Goal: Task Accomplishment & Management: Complete application form

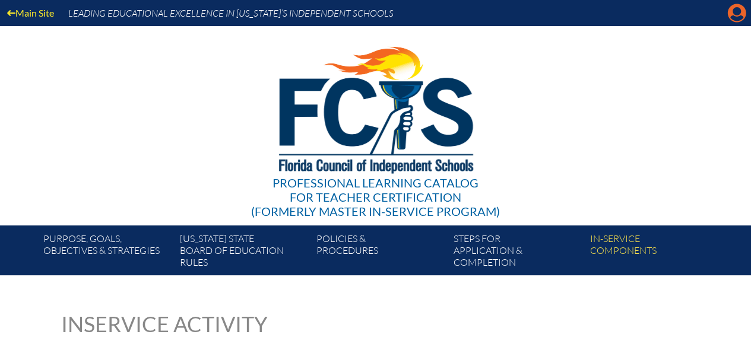
click at [728, 16] on icon "Manage account" at bounding box center [737, 13] width 19 height 19
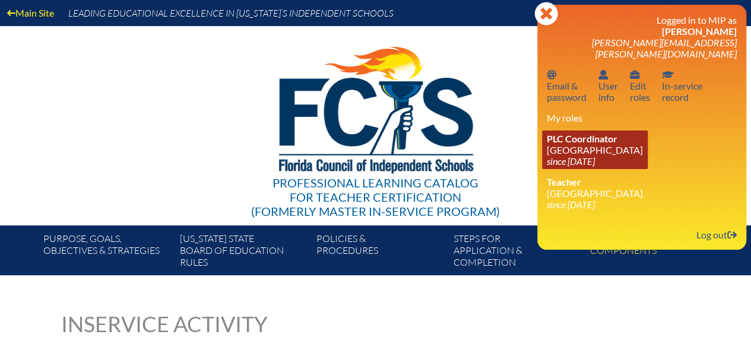
click at [587, 156] on icon "since [DATE]" at bounding box center [571, 161] width 48 height 11
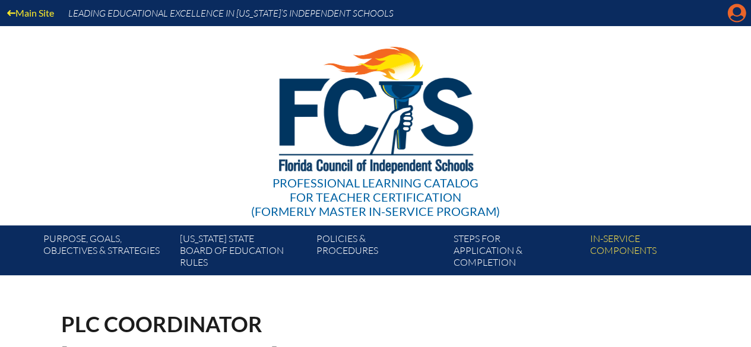
click at [737, 10] on icon "Manage account" at bounding box center [737, 13] width 19 height 19
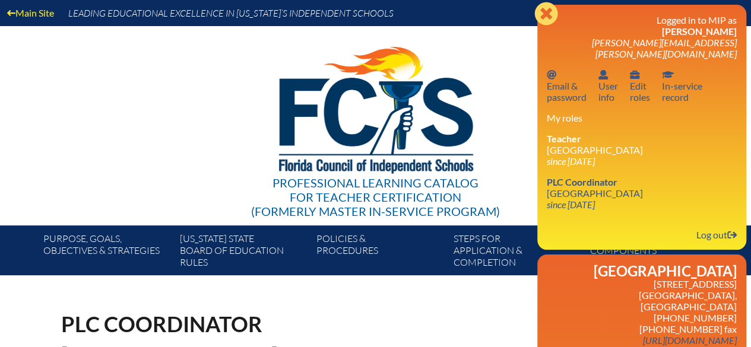
click at [552, 11] on icon at bounding box center [545, 13] width 23 height 23
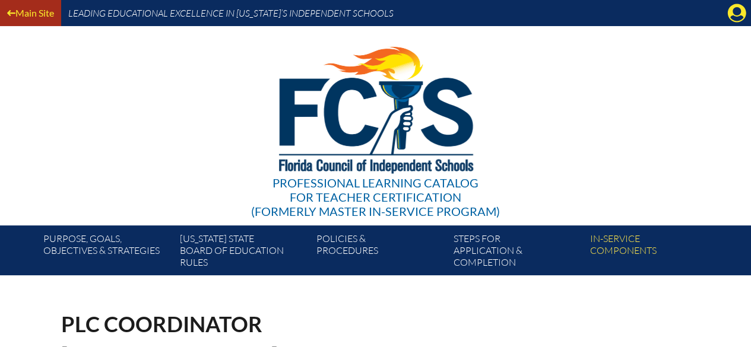
click at [43, 13] on link "Main Site" at bounding box center [30, 13] width 56 height 16
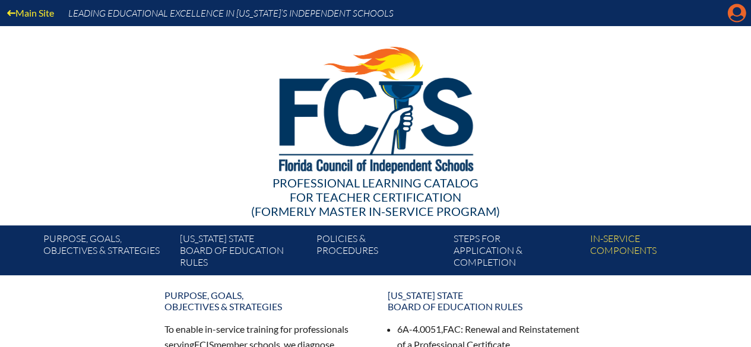
click at [739, 15] on icon "Manage account" at bounding box center [737, 13] width 19 height 19
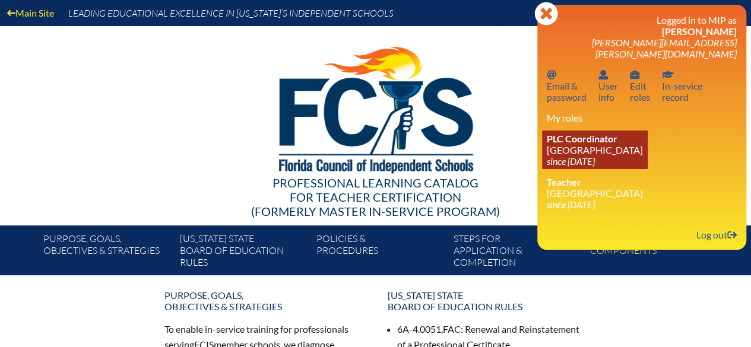
click at [595, 156] on icon "since [DATE]" at bounding box center [571, 161] width 48 height 11
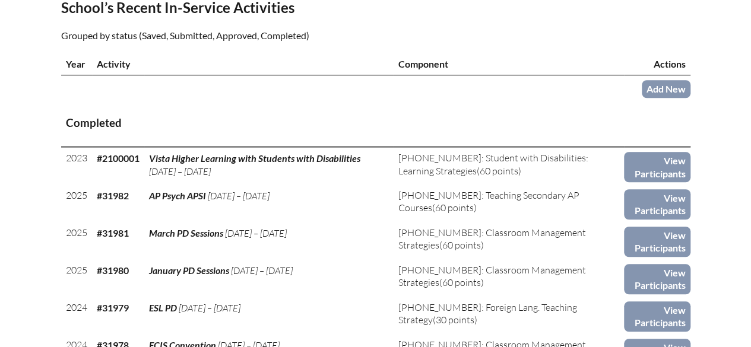
scroll to position [356, 0]
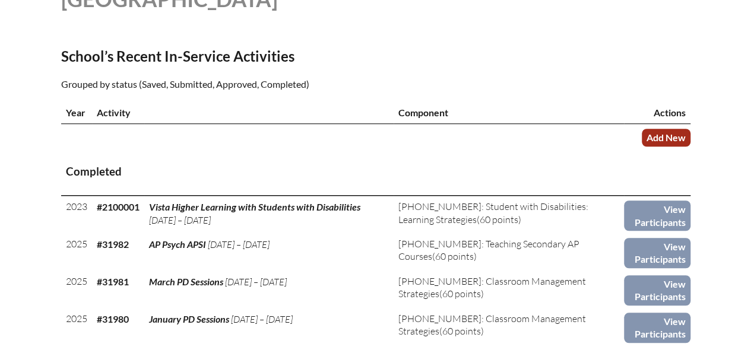
click at [665, 132] on link "Add New" at bounding box center [666, 137] width 49 height 17
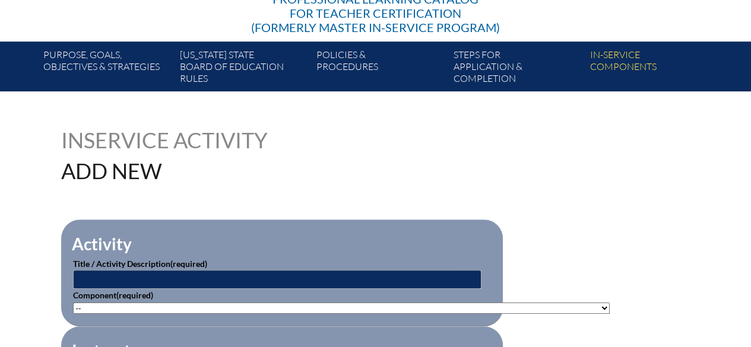
scroll to position [297, 0]
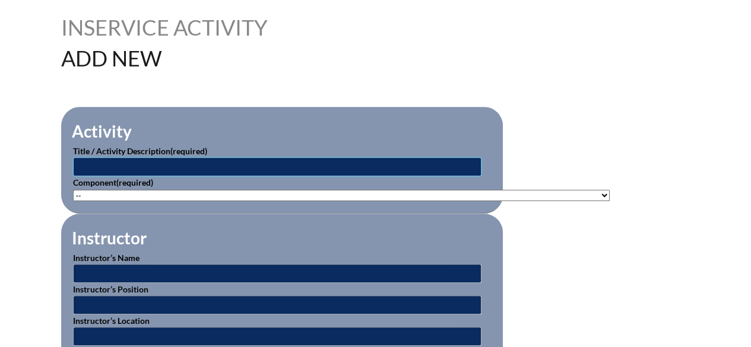
click at [150, 172] on input "text" at bounding box center [277, 166] width 409 height 19
paste input "Reading Difficulties, Disabilities and [MEDICAL_DATA]"
type input "Reading Difficulties, Disabilities and Dyslexia"
click at [205, 195] on select"]"] "-- 1-000-001: Appropriate Art Activities 1-000-002: Concept and Art Process for…" at bounding box center [341, 195] width 537 height 11
select select"]"] "156770"
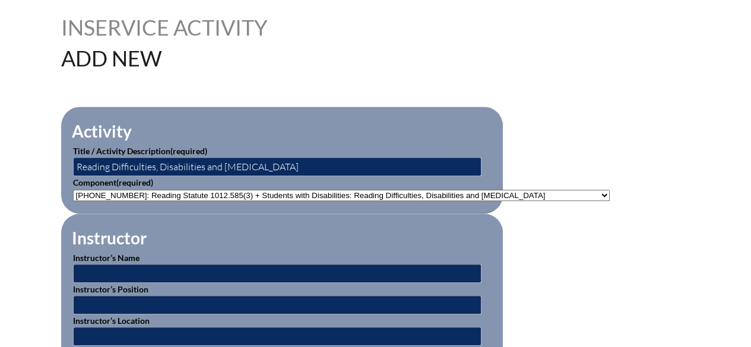
click at [73, 190] on select"]"] "-- 1-000-001: Appropriate Art Activities 1-000-002: Concept and Art Process for…" at bounding box center [341, 195] width 537 height 11
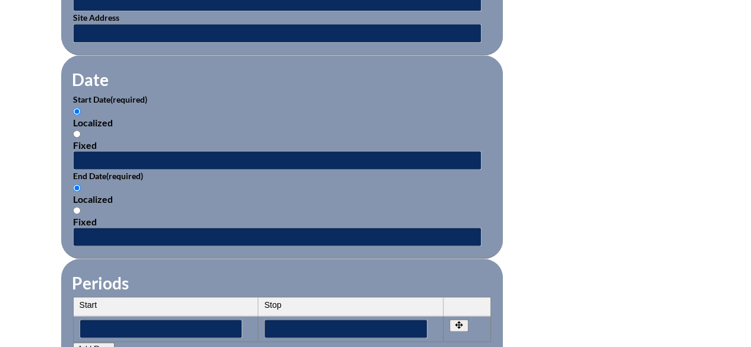
scroll to position [831, 0]
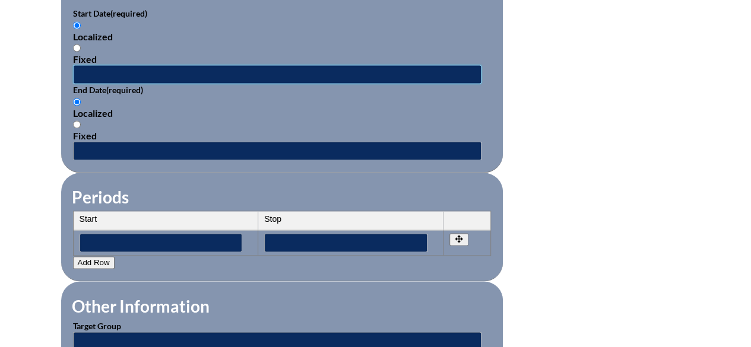
click at [91, 69] on input "text" at bounding box center [277, 74] width 409 height 19
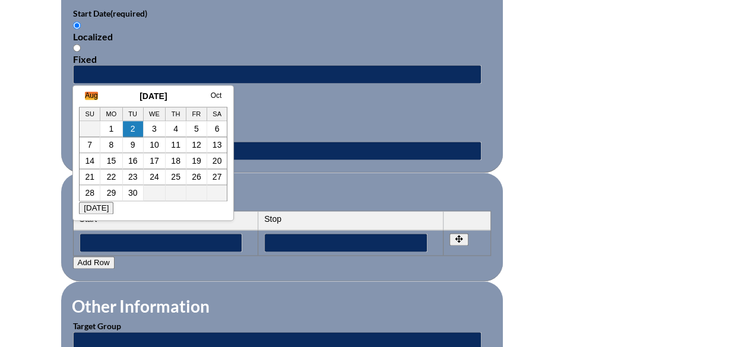
click at [96, 94] on link "Aug" at bounding box center [91, 95] width 12 height 8
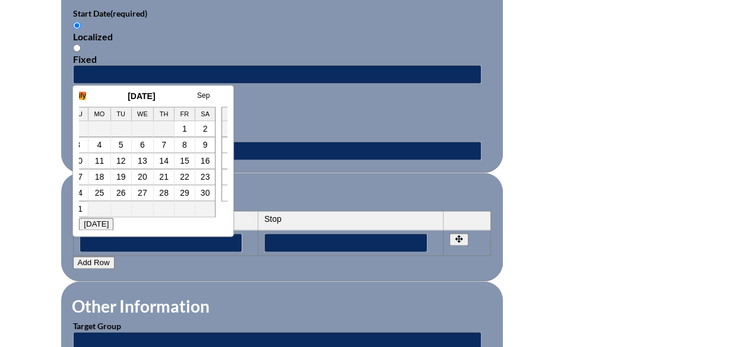
click at [81, 96] on link "July" at bounding box center [79, 95] width 12 height 8
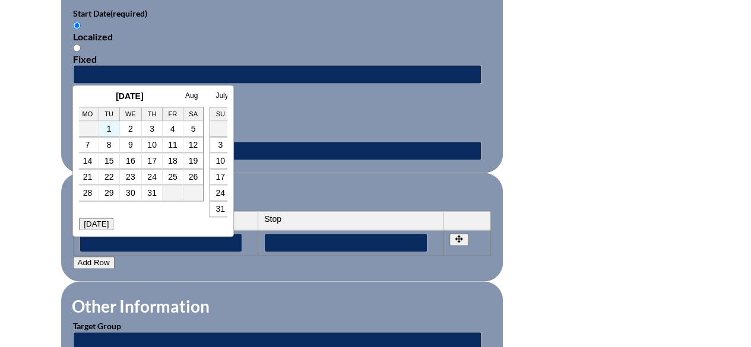
click at [113, 132] on td "1" at bounding box center [109, 129] width 21 height 16
click at [110, 130] on link "1" at bounding box center [109, 129] width 5 height 10
type input "2025-07-01 7:43 AM"
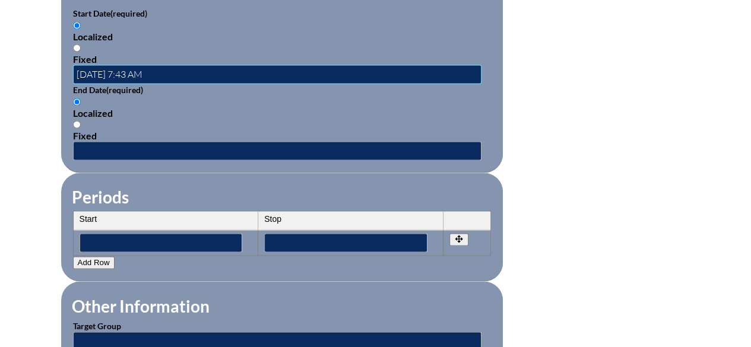
scroll to position [0, 0]
click at [101, 147] on input "text" at bounding box center [277, 150] width 409 height 19
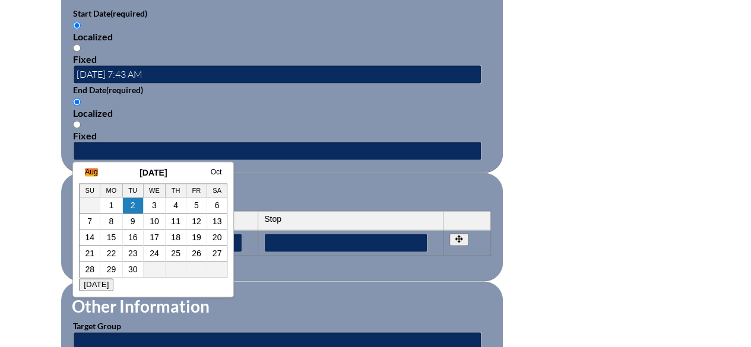
click at [95, 173] on link "Aug" at bounding box center [91, 172] width 12 height 8
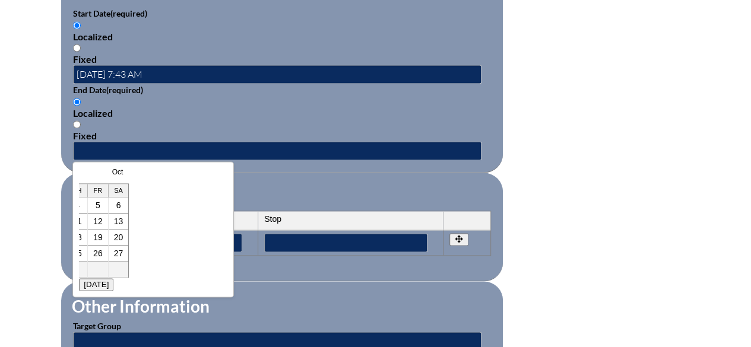
scroll to position [0, 12]
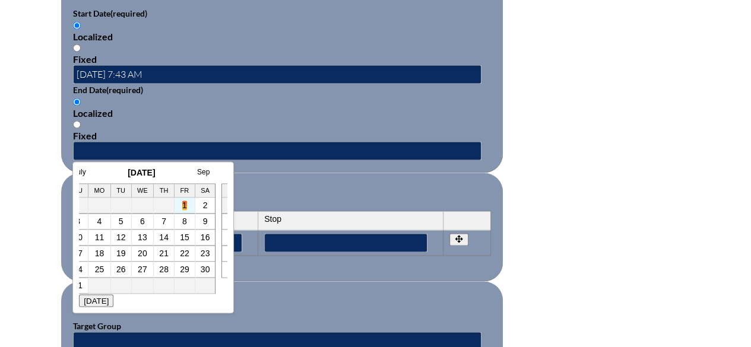
click at [185, 205] on link "1" at bounding box center [184, 206] width 5 height 10
type input "2025-08-01 7:43 AM"
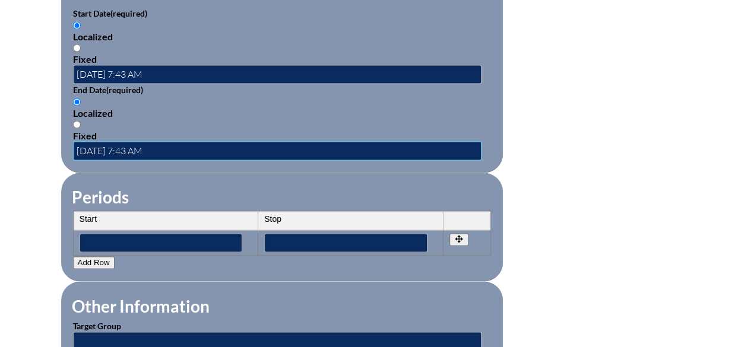
scroll to position [1128, 0]
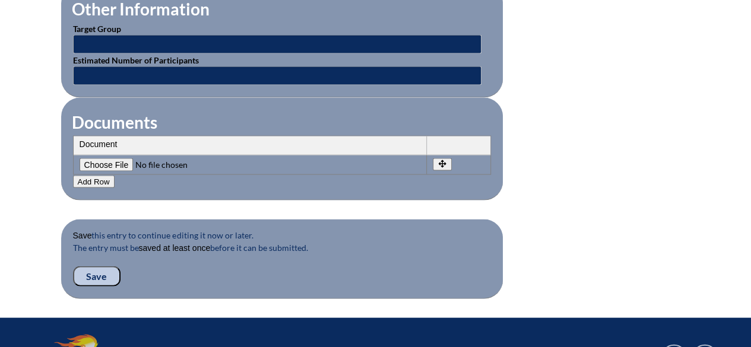
click at [106, 267] on input "Save" at bounding box center [97, 277] width 48 height 20
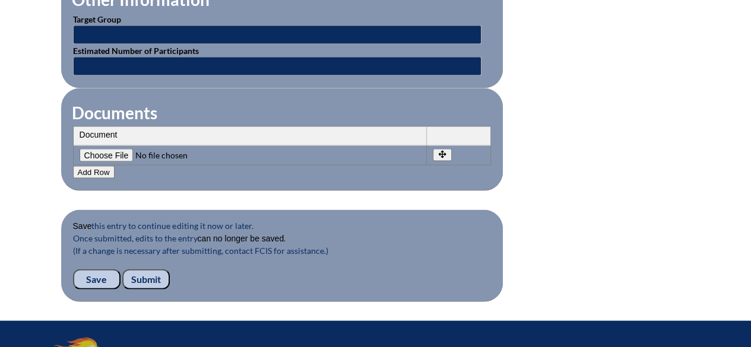
scroll to position [1293, 0]
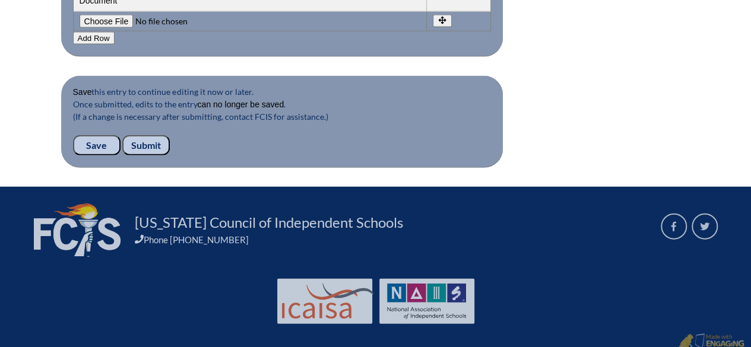
click at [145, 135] on input "Submit" at bounding box center [146, 145] width 48 height 20
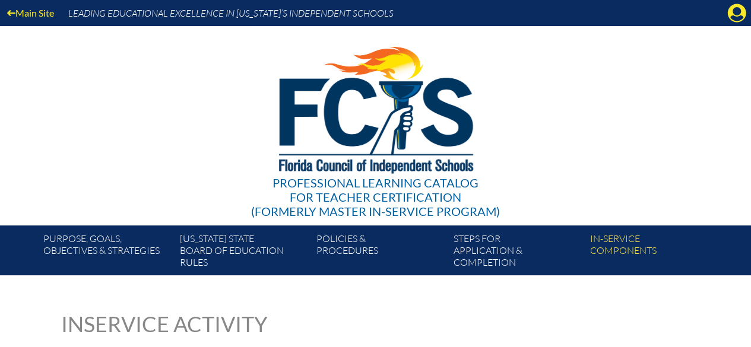
click at [726, 13] on div "Main Site Leading Educational Excellence in [US_STATE]’s Independent Schools" at bounding box center [375, 13] width 751 height 26
click at [732, 13] on icon at bounding box center [737, 13] width 18 height 18
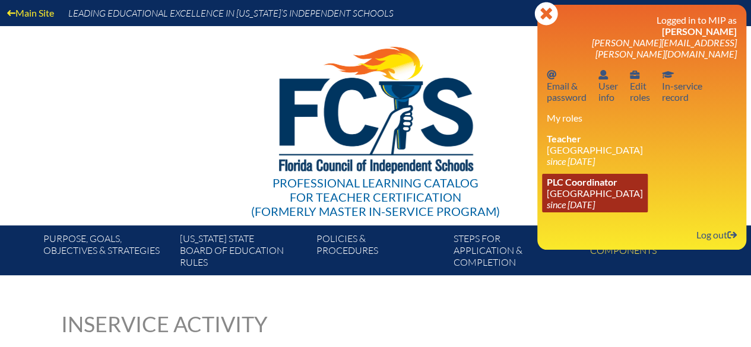
click at [584, 187] on link "PLC Coordinator Montverde Academy since 2022 Aug 1" at bounding box center [595, 193] width 106 height 39
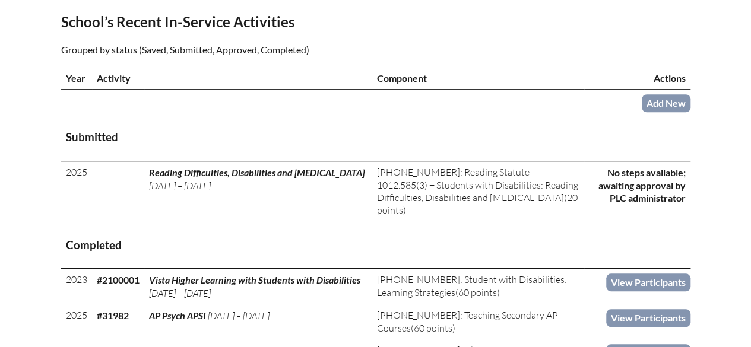
scroll to position [416, 0]
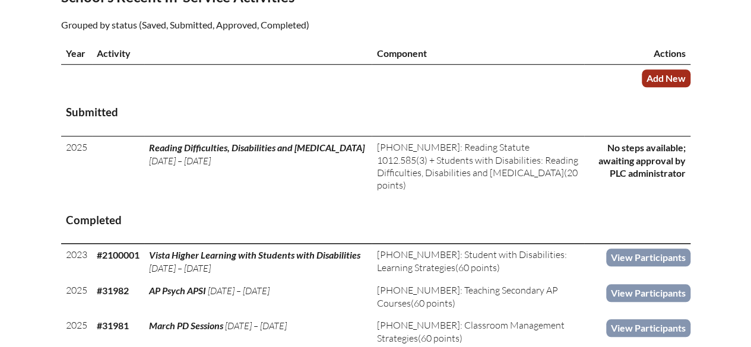
click at [671, 75] on link "Add New" at bounding box center [666, 77] width 49 height 17
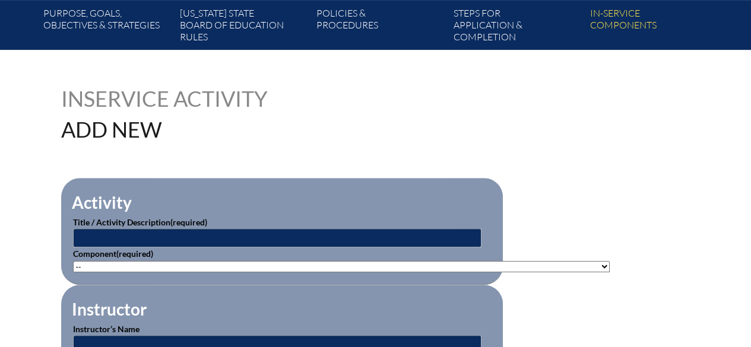
scroll to position [356, 0]
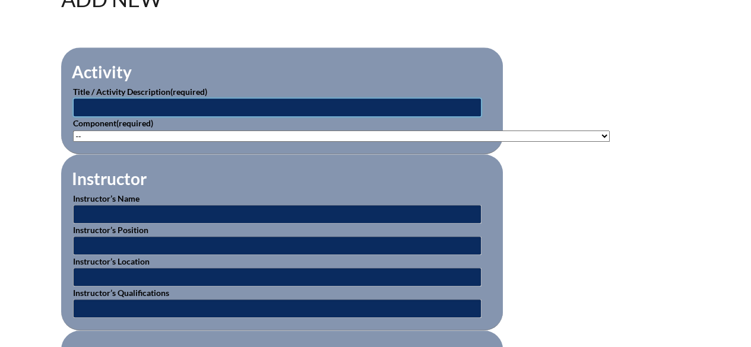
click at [186, 99] on input "text" at bounding box center [277, 107] width 409 height 19
paste input "Structured Literacy through a Multi-Sensory Approach"
type input "Structured Literacy through a Multi-Sensory Approach"
click at [200, 140] on fieldset "Activity Title / Activity Description (required) Structured Literacy through a …" at bounding box center [282, 101] width 442 height 107
click at [200, 135] on select"]"] "-- 1-000-001: Appropriate Art Activities 1-000-002: Concept and Art Process for…" at bounding box center [341, 136] width 537 height 11
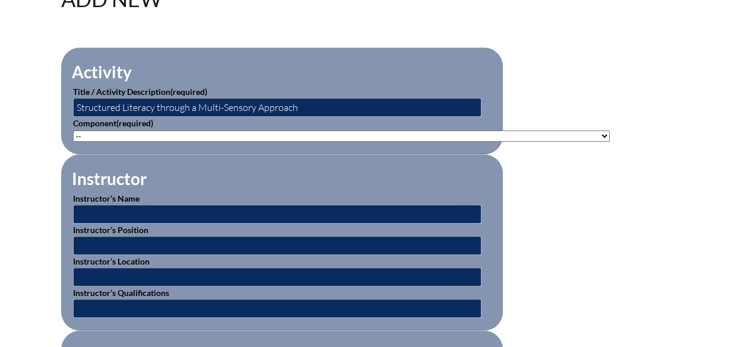
select select"]"] "143301"
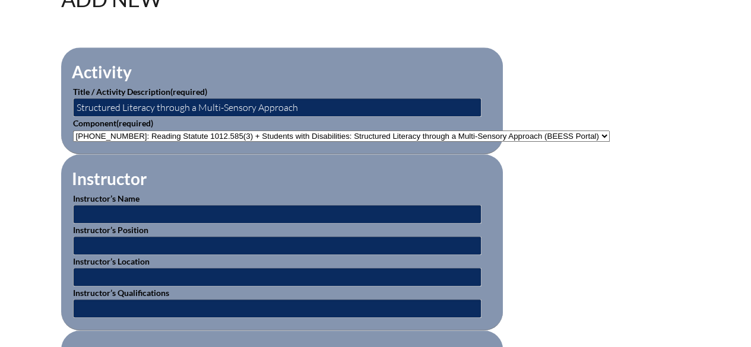
click at [73, 131] on select"]"] "-- 1-000-001: Appropriate Art Activities 1-000-002: Concept and Art Process for…" at bounding box center [341, 136] width 537 height 11
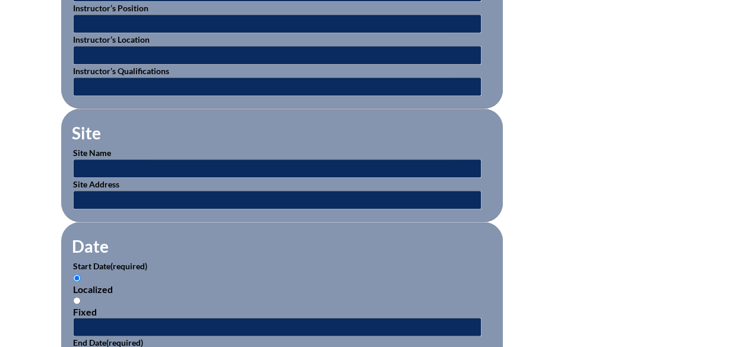
scroll to position [713, 0]
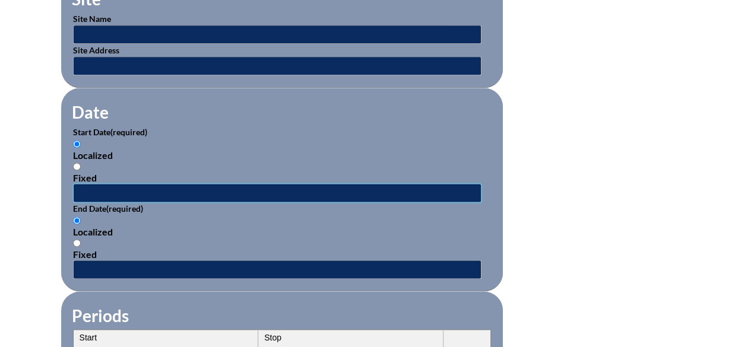
click at [106, 188] on input "text" at bounding box center [277, 193] width 409 height 19
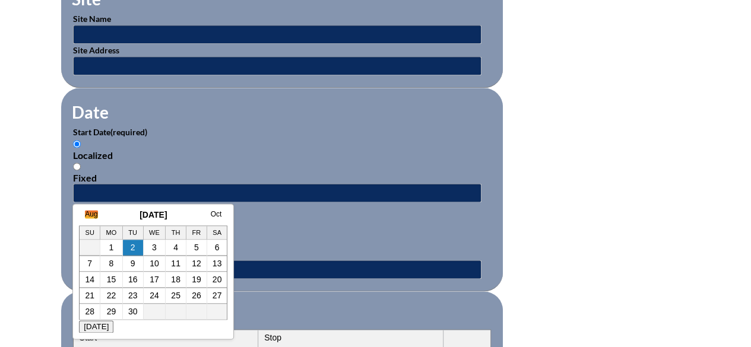
click at [88, 211] on link "Aug" at bounding box center [91, 214] width 12 height 8
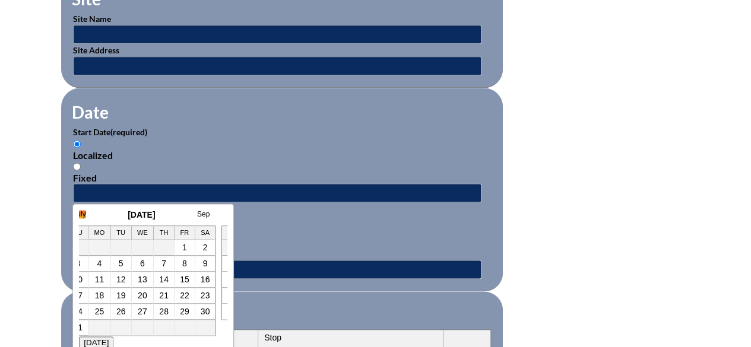
click at [81, 214] on link "July" at bounding box center [79, 214] width 12 height 8
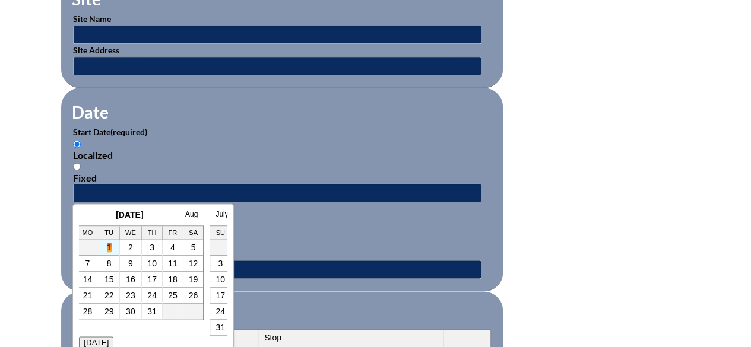
click at [110, 248] on link "1" at bounding box center [109, 248] width 5 height 10
type input "2025-07-01 7:44 AM"
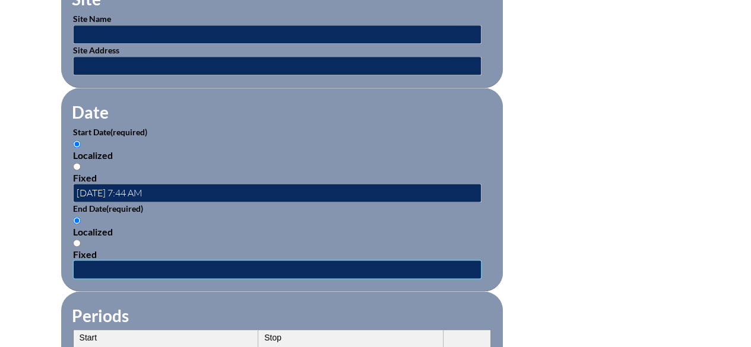
click at [235, 261] on input "text" at bounding box center [277, 269] width 409 height 19
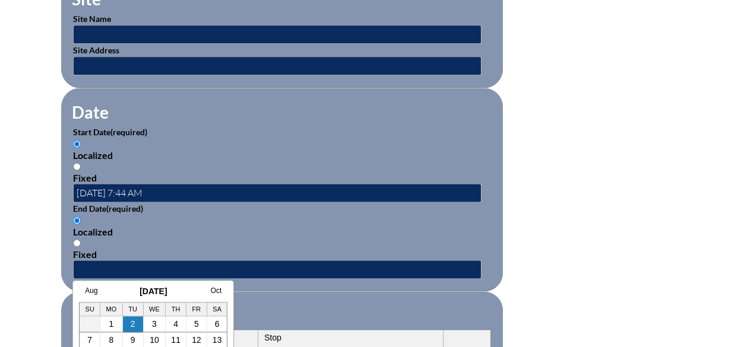
click at [93, 286] on div "Aug September 2025 Oct Su Mo Tu We Th Fr Sa 1 2 3 4 5 6 7 8 9 10 11 12 13 14 15…" at bounding box center [153, 348] width 162 height 136
click at [90, 287] on link "Aug" at bounding box center [91, 291] width 12 height 8
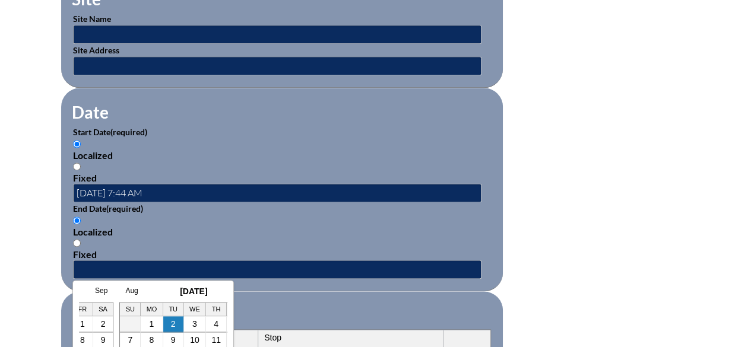
scroll to position [0, 12]
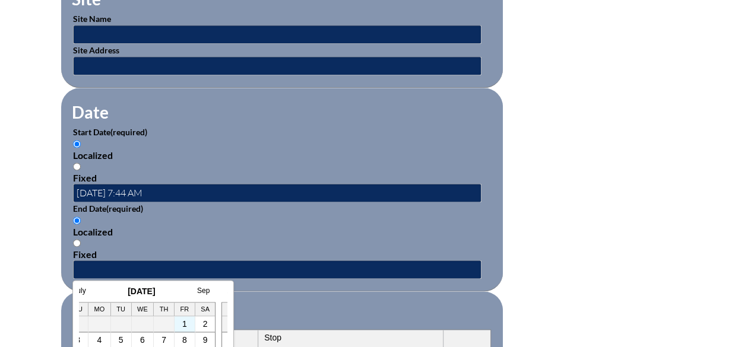
click at [184, 330] on td "1" at bounding box center [185, 325] width 21 height 16
click at [186, 324] on td "1" at bounding box center [185, 325] width 21 height 16
click at [182, 324] on link "1" at bounding box center [184, 325] width 5 height 10
type input "2025-08-01 7:44 AM"
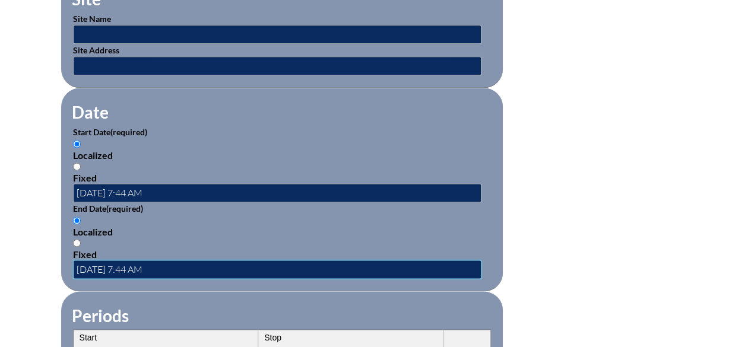
scroll to position [0, 0]
click at [609, 154] on form "Activity Title / Activity Description (required) Structured Literacy through a …" at bounding box center [376, 203] width 630 height 1024
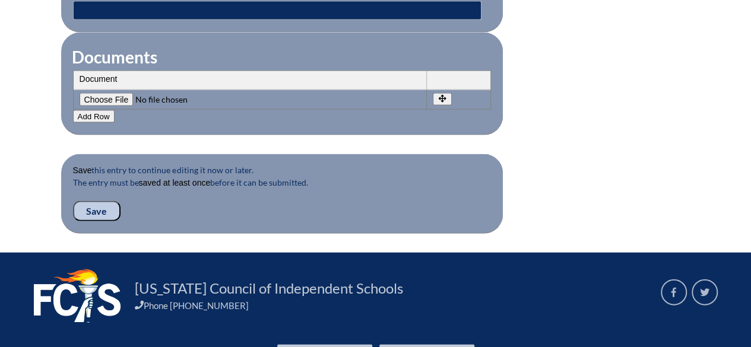
scroll to position [1260, 0]
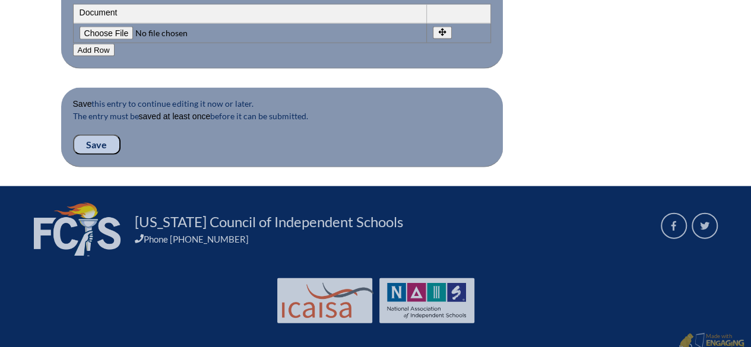
click at [105, 135] on input "Save" at bounding box center [97, 145] width 48 height 20
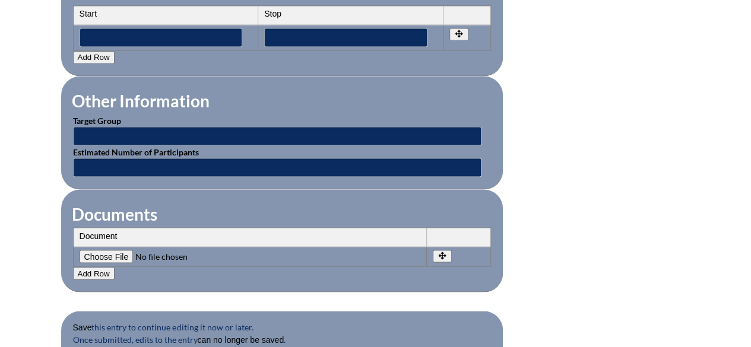
scroll to position [1293, 0]
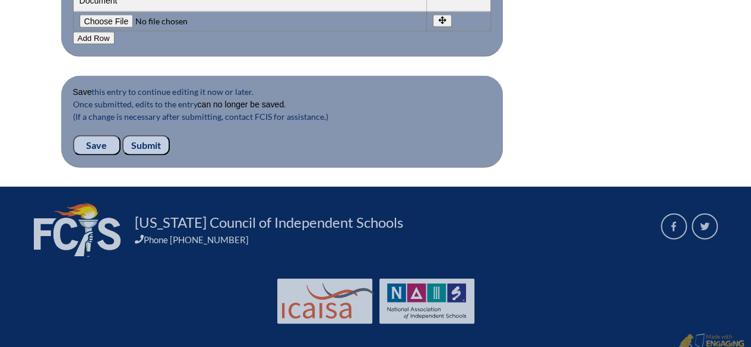
click at [153, 135] on input "Submit" at bounding box center [146, 145] width 48 height 20
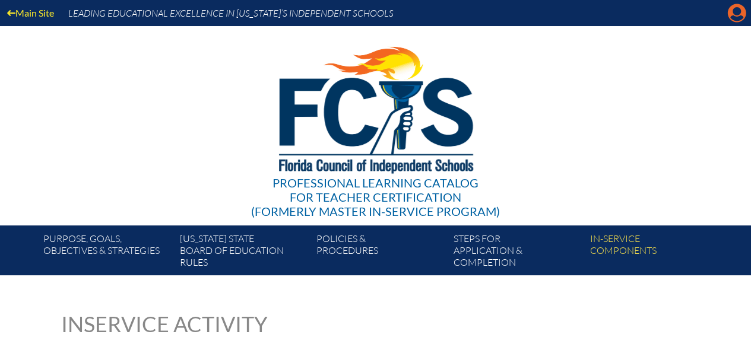
drag, startPoint x: 725, startPoint y: 12, endPoint x: 734, endPoint y: 14, distance: 9.6
click at [725, 12] on div "Main Site Leading Educational Excellence in [US_STATE]’s Independent Schools" at bounding box center [375, 13] width 751 height 26
click at [736, 14] on icon "Manage account" at bounding box center [737, 13] width 19 height 19
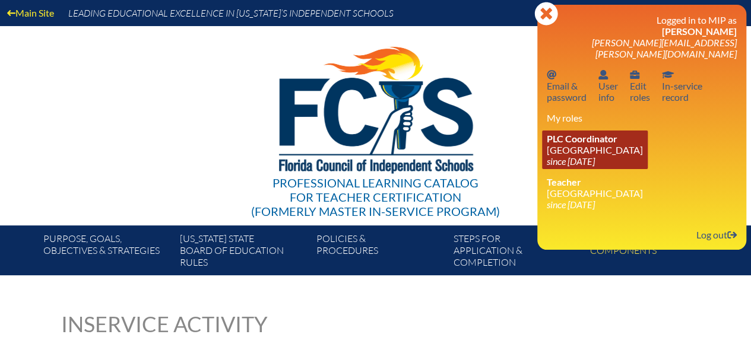
click at [595, 156] on icon "since [DATE]" at bounding box center [571, 161] width 48 height 11
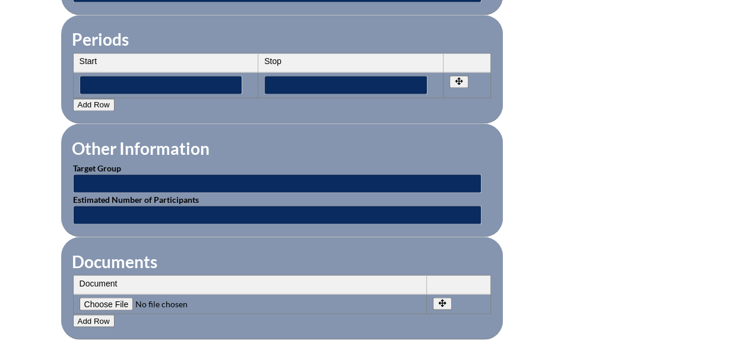
scroll to position [761, 0]
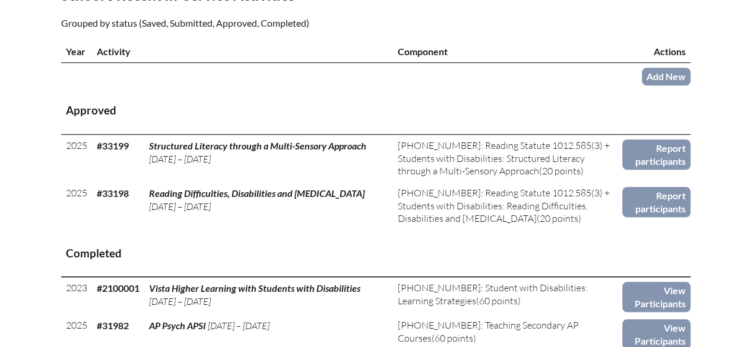
scroll to position [475, 0]
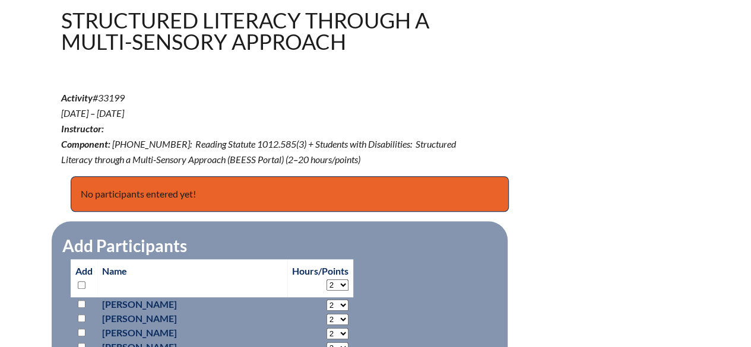
scroll to position [1169, 0]
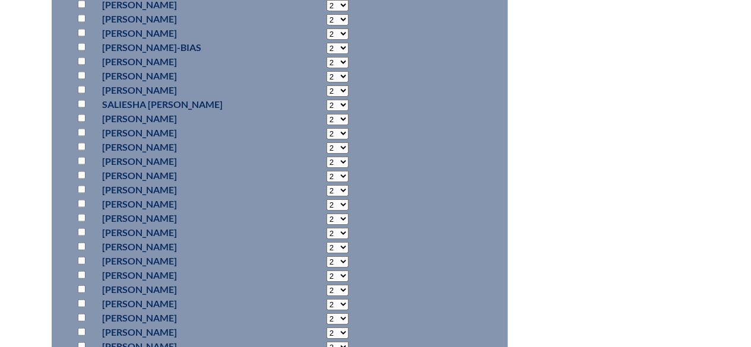
click at [80, 177] on input "checkbox" at bounding box center [82, 176] width 8 height 8
checkbox input "true"
click at [327, 178] on select "2 3 4 5 6 7 8 9 10 11 12 13 14 15 16 17 18 19 20 0" at bounding box center [338, 176] width 22 height 11
select select "20"
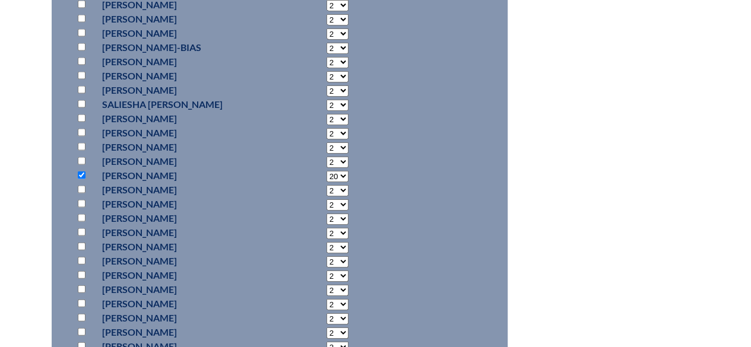
scroll to position [1369, 0]
click at [80, 173] on input "checkbox" at bounding box center [82, 176] width 8 height 8
checkbox input "true"
click at [327, 175] on select "2 3 4 5 6 7 8 9 10 11 12 13 14 15 16 17 18 19 20 0" at bounding box center [338, 176] width 22 height 11
select select "20"
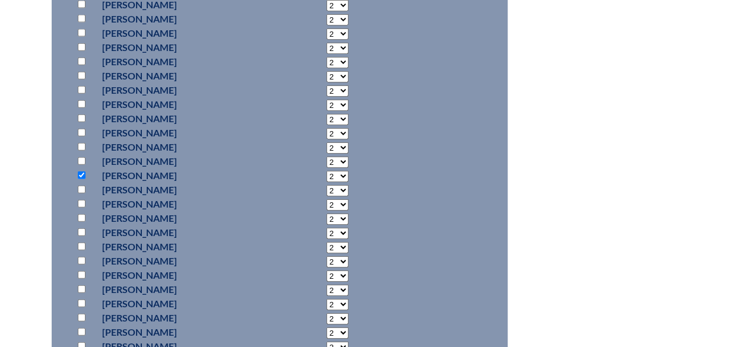
click at [327, 171] on select "2 3 4 5 6 7 8 9 10 11 12 13 14 15 16 17 18 19 20 0" at bounding box center [338, 176] width 22 height 11
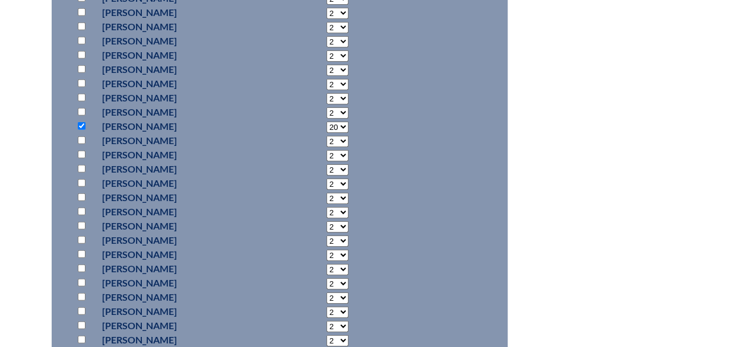
scroll to position [1725, 0]
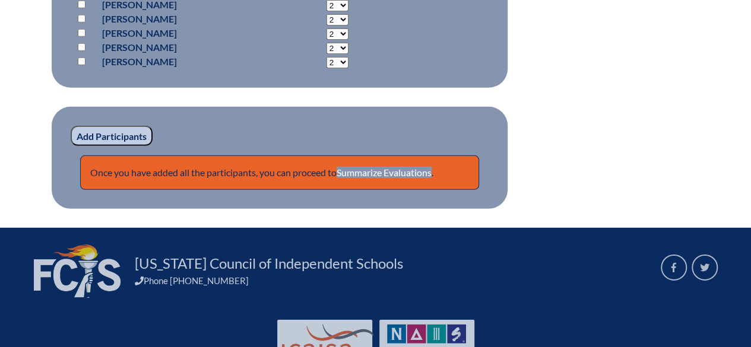
click at [126, 132] on input "Add Participants" at bounding box center [112, 136] width 82 height 20
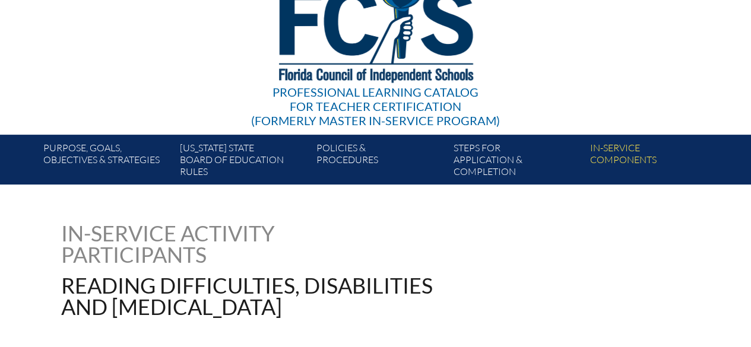
scroll to position [238, 0]
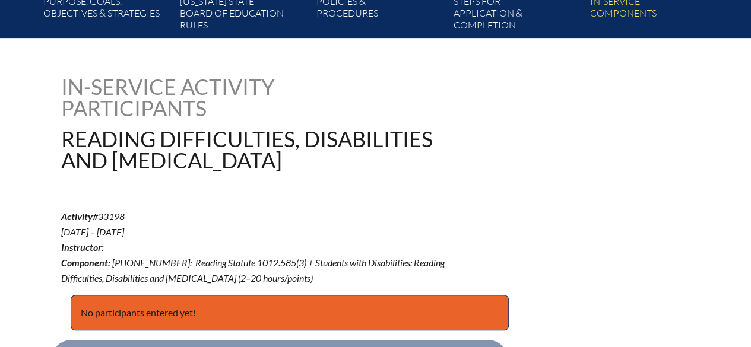
click at [555, 213] on div "Activity #33198 [DATE] – [DATE] Instructor: Component: [PHONE_NUMBER]: Reading …" at bounding box center [376, 247] width 630 height 77
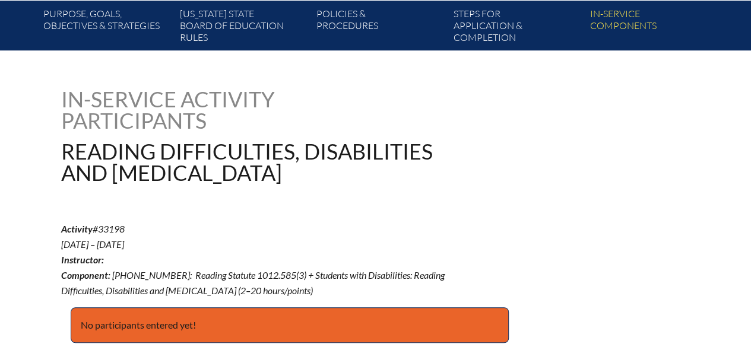
scroll to position [356, 0]
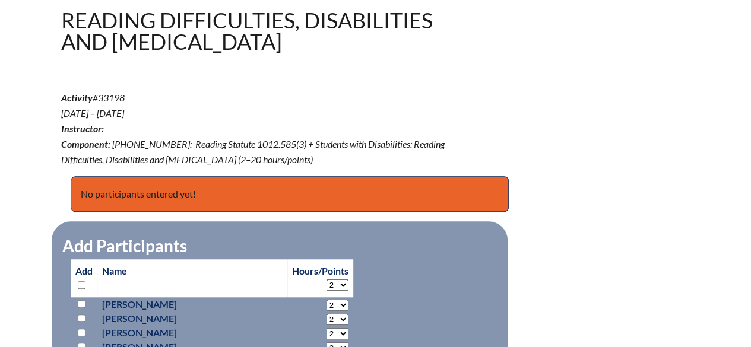
click at [327, 284] on select "2 3 4 5 6 7 8 9 10 11 12 13 14 15 16 17 18 19 20" at bounding box center [338, 285] width 22 height 11
select select "20"
click at [327, 280] on select "2 3 4 5 6 7 8 9 10 11 12 13 14 15 16 17 18 19 20" at bounding box center [338, 285] width 22 height 11
select select "20"
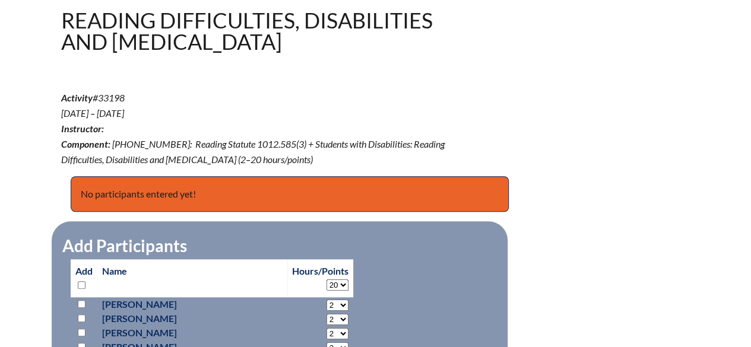
select select "20"
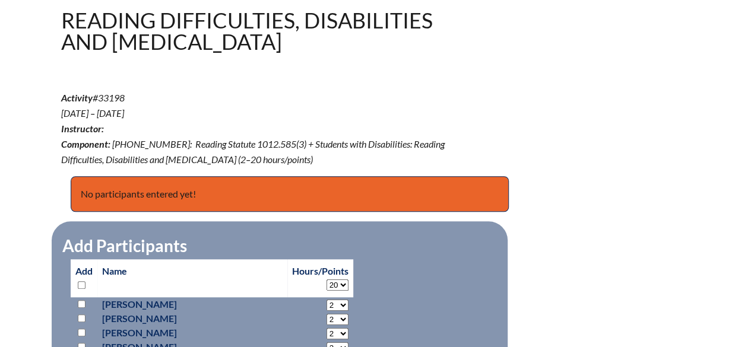
select select "20"
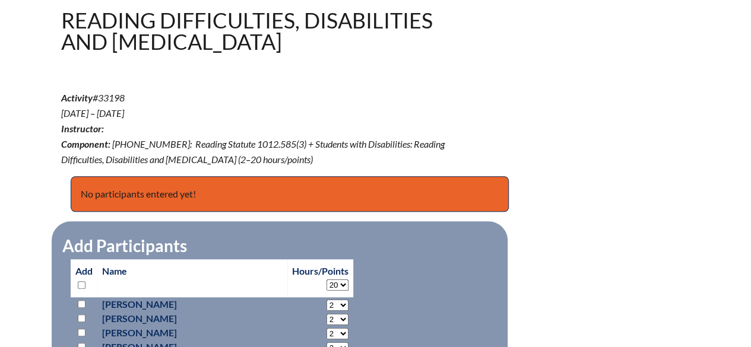
select select "20"
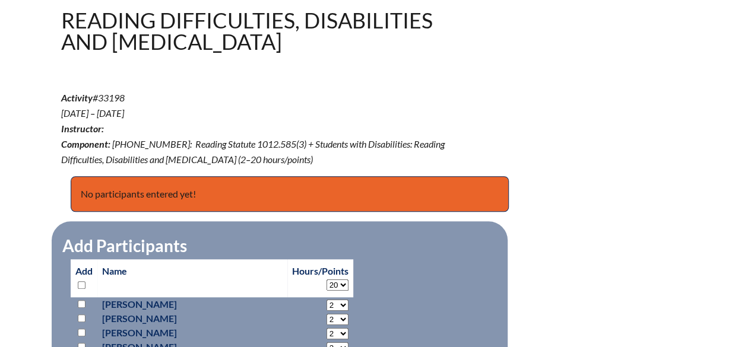
select select "20"
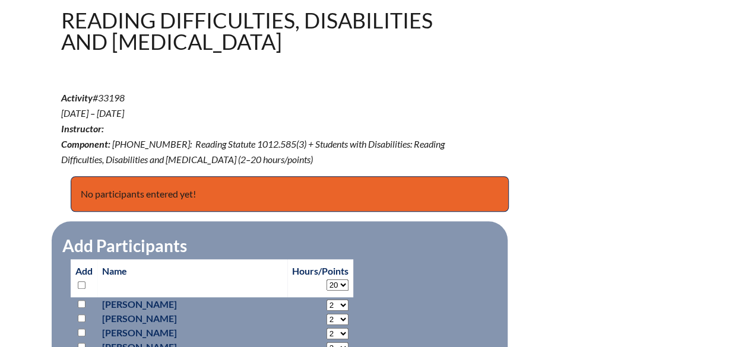
select select "20"
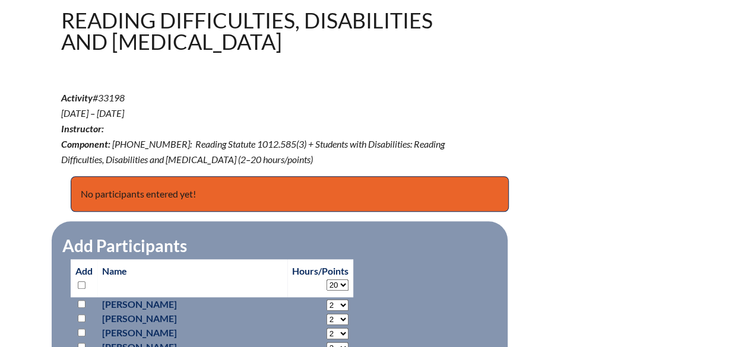
select select "20"
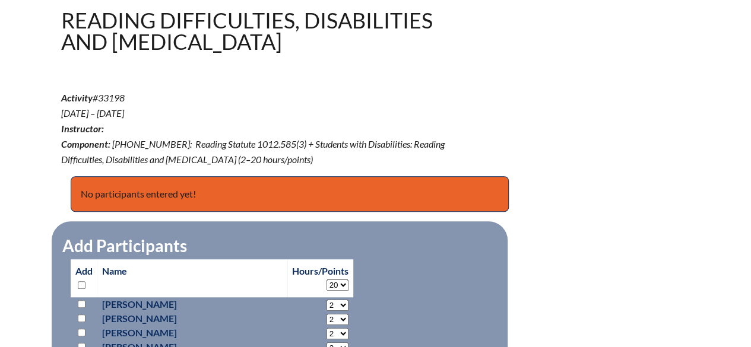
select select "20"
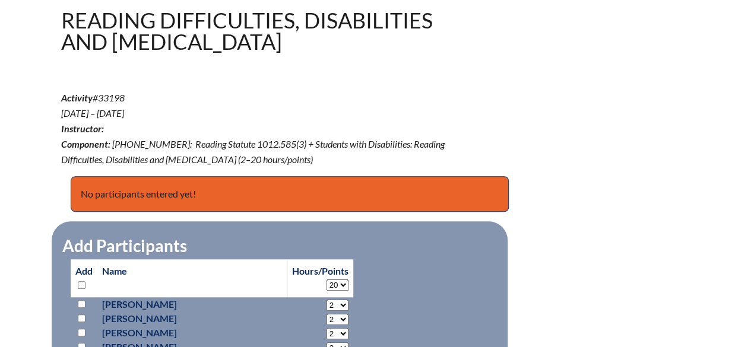
select select "20"
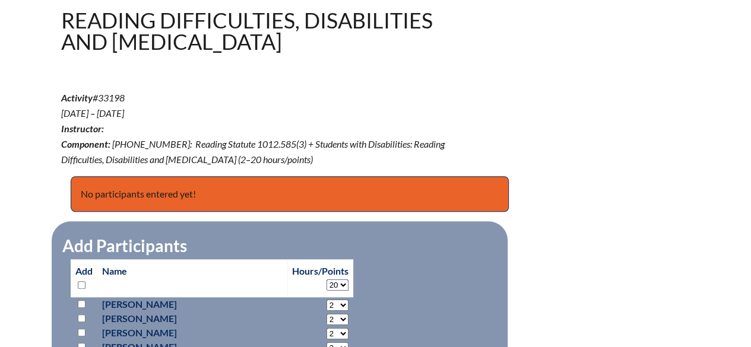
select select "20"
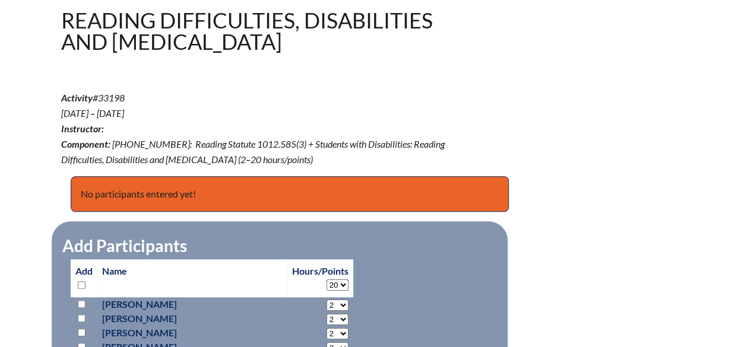
select select "20"
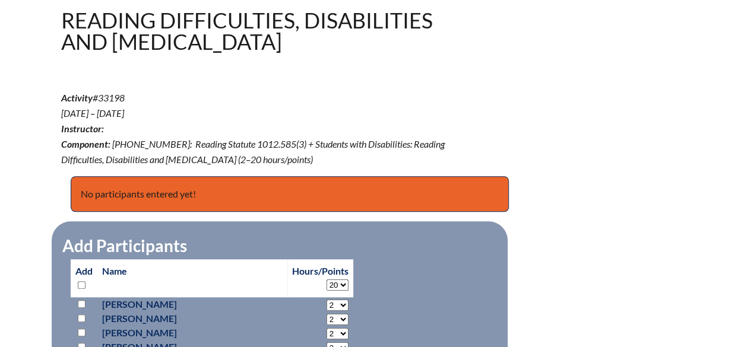
select select "20"
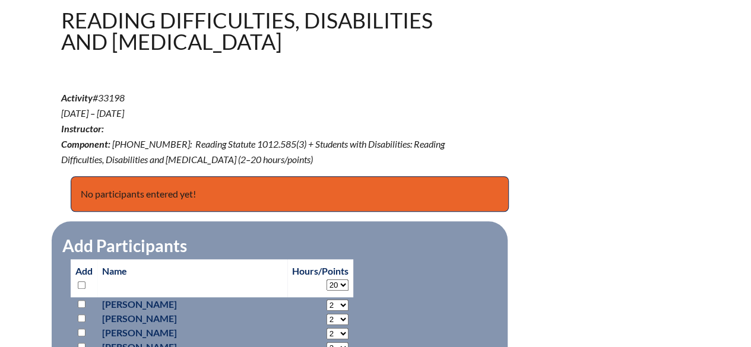
select select "20"
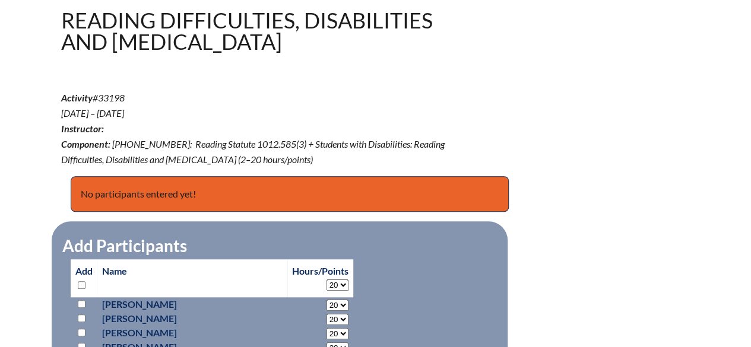
select select "20"
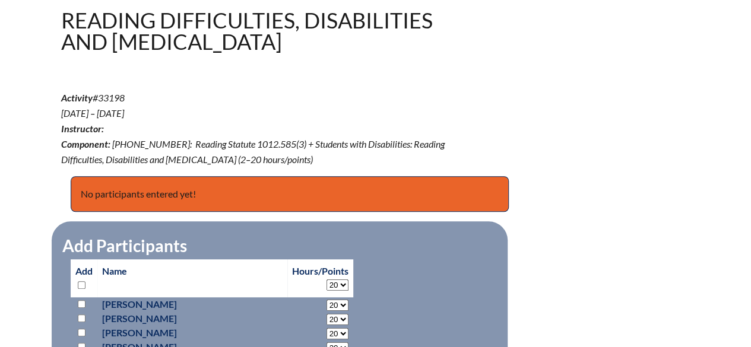
select select "20"
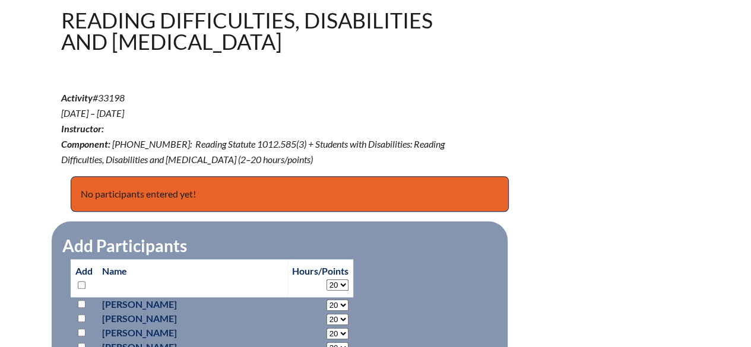
select select "20"
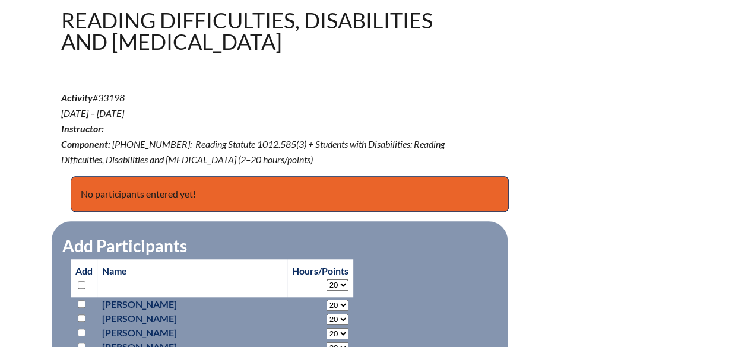
select select "20"
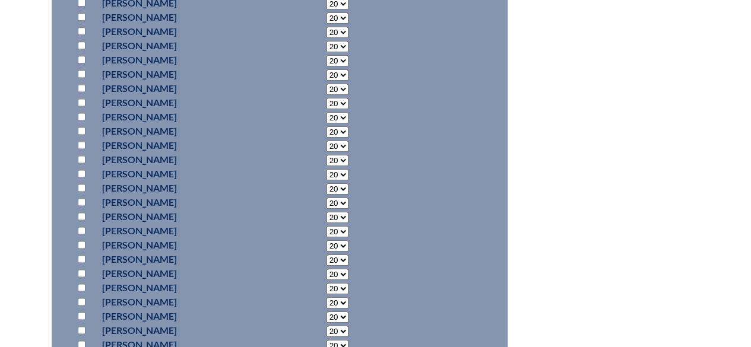
scroll to position [1098, 0]
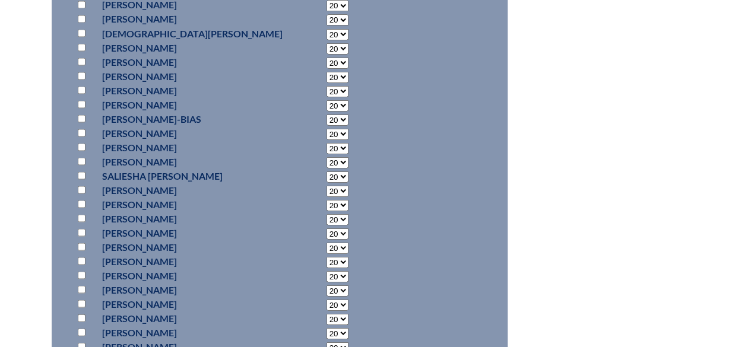
click at [81, 172] on input "checkbox" at bounding box center [82, 176] width 8 height 8
checkbox input "true"
click at [79, 175] on input "checkbox" at bounding box center [82, 176] width 8 height 8
checkbox input "true"
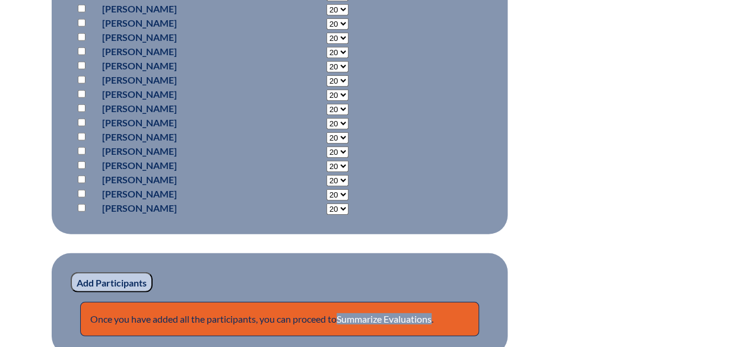
scroll to position [1776, 0]
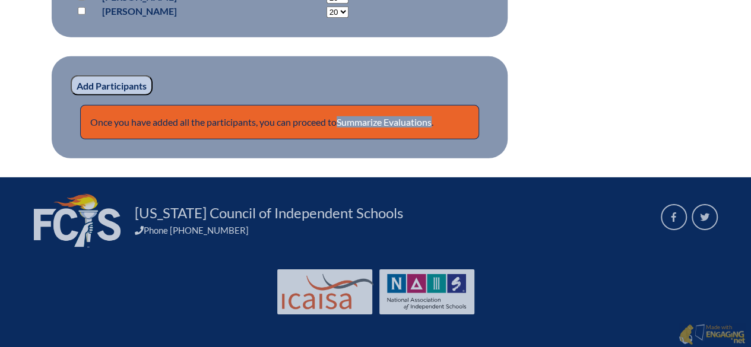
click at [108, 80] on input "Add Participants" at bounding box center [112, 85] width 82 height 20
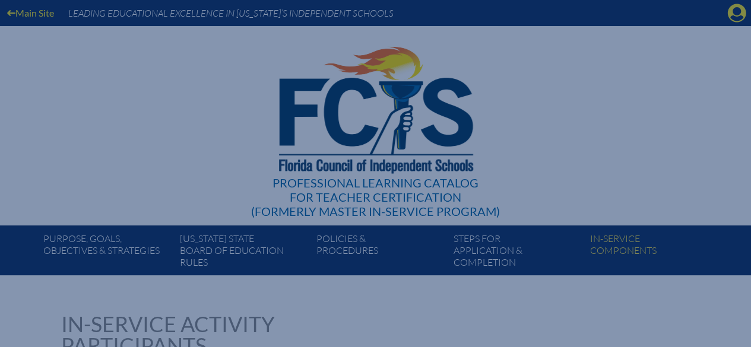
scroll to position [297, 0]
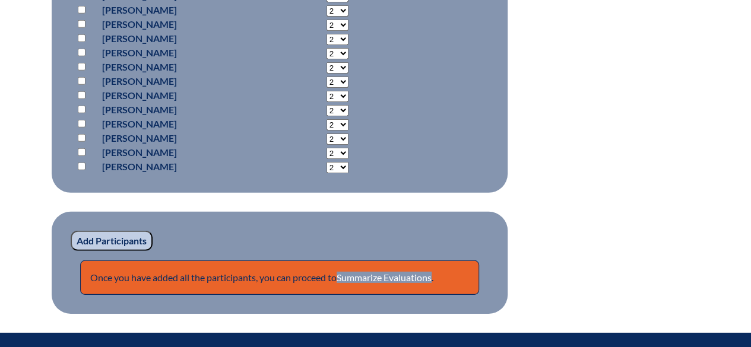
scroll to position [1823, 0]
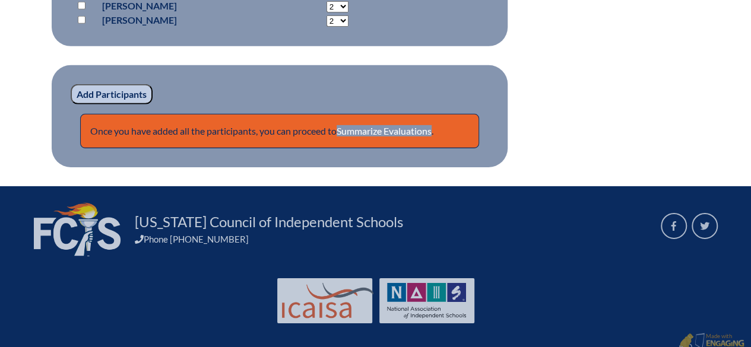
click at [156, 87] on p "Add Participants" at bounding box center [280, 94] width 418 height 20
click at [122, 96] on input "Add Participants" at bounding box center [112, 94] width 82 height 20
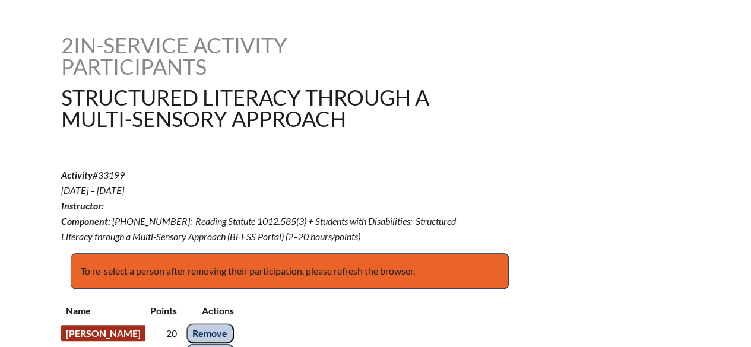
scroll to position [339, 0]
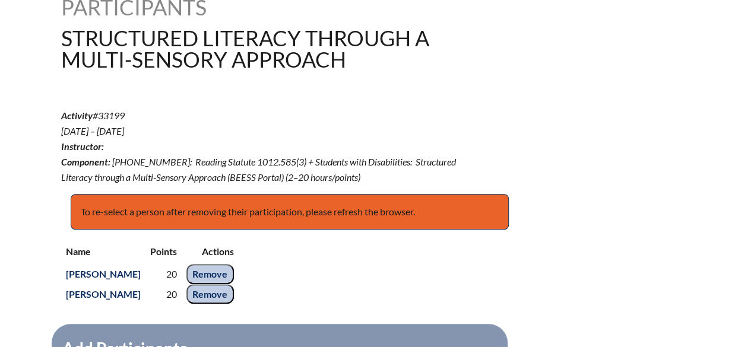
click at [234, 269] on input "Remove" at bounding box center [210, 274] width 48 height 20
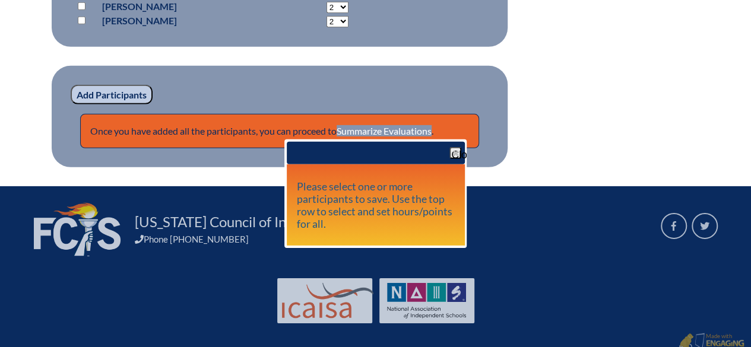
scroll to position [1813, 0]
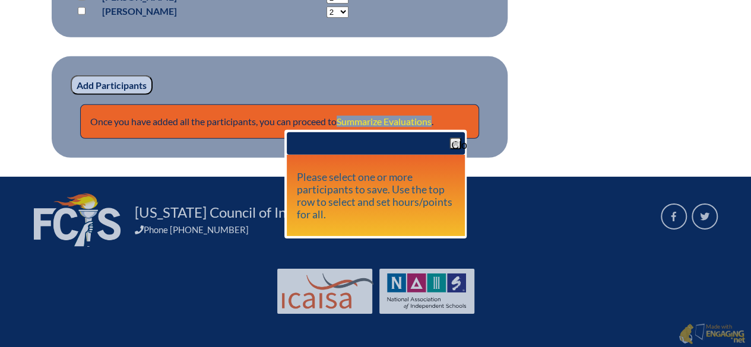
click at [403, 125] on link "Summarize Evaluations" at bounding box center [384, 121] width 95 height 11
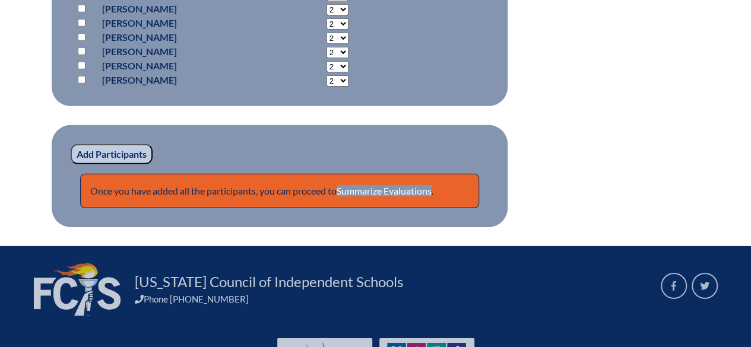
scroll to position [1833, 0]
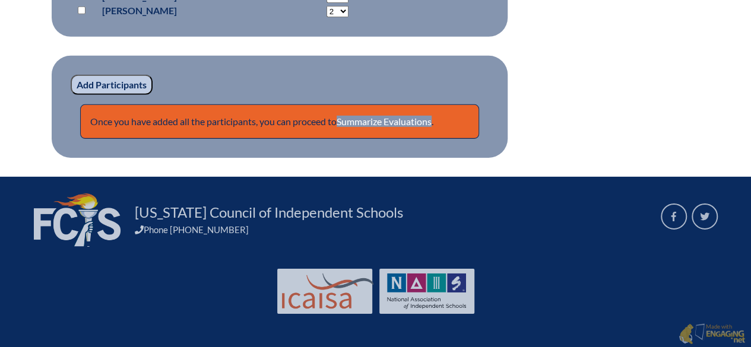
click at [385, 112] on p "Once you have added all the participants, you can proceed to Summarize Evaluati…" at bounding box center [279, 122] width 399 height 34
click at [384, 126] on p "Once you have added all the participants, you can proceed to Summarize Evaluati…" at bounding box center [279, 122] width 399 height 34
click at [386, 119] on link "Summarize Evaluations" at bounding box center [384, 121] width 95 height 11
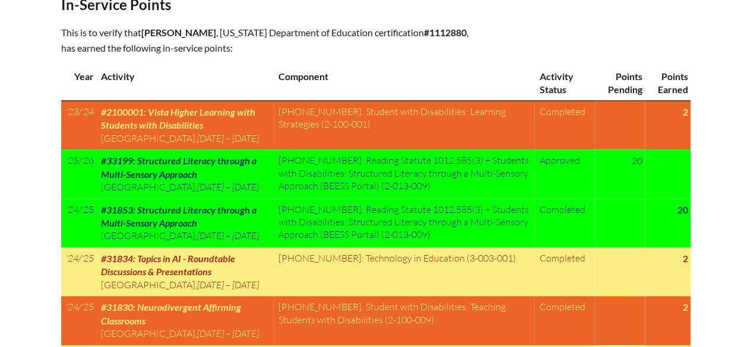
scroll to position [594, 0]
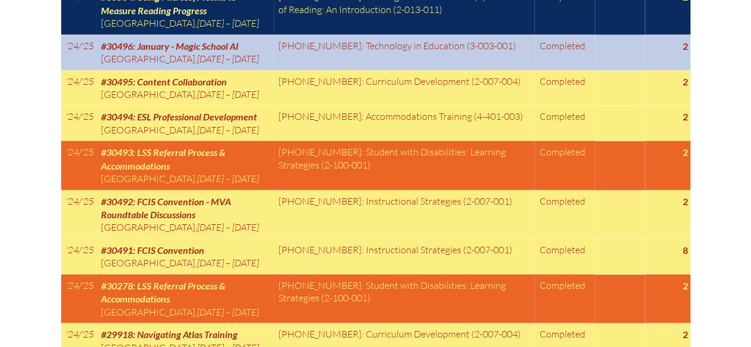
scroll to position [1247, 0]
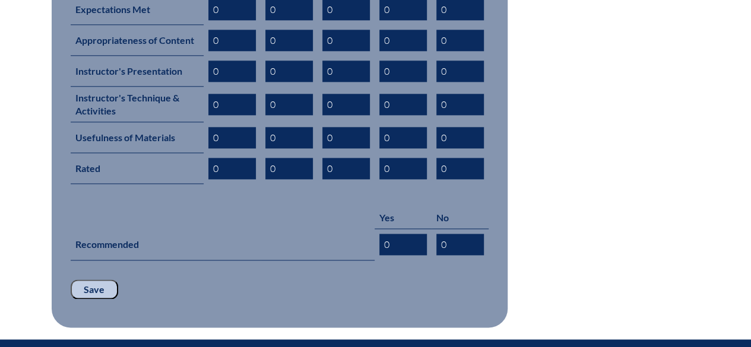
scroll to position [772, 0]
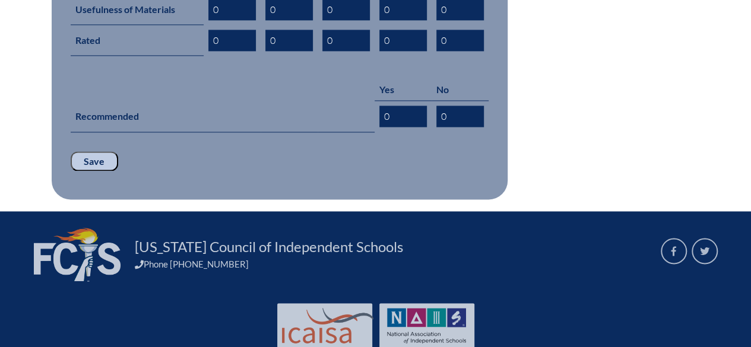
click at [75, 151] on input "Save" at bounding box center [95, 161] width 48 height 20
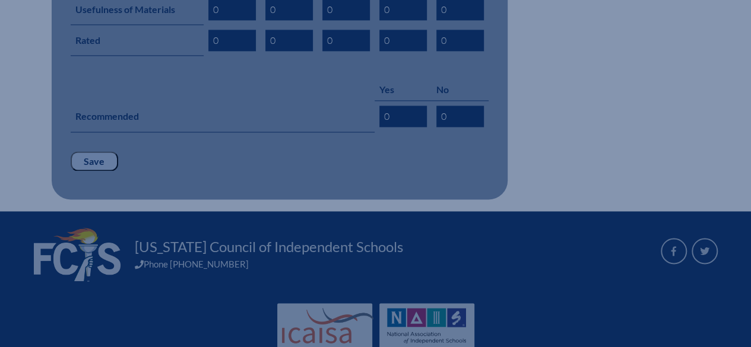
click at [119, 151] on p "Save" at bounding box center [280, 161] width 418 height 20
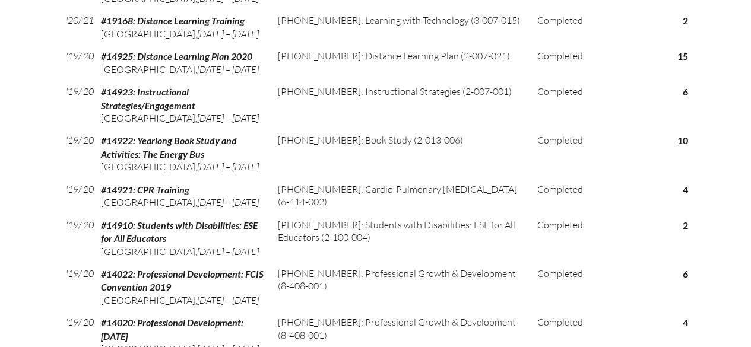
scroll to position [3148, 0]
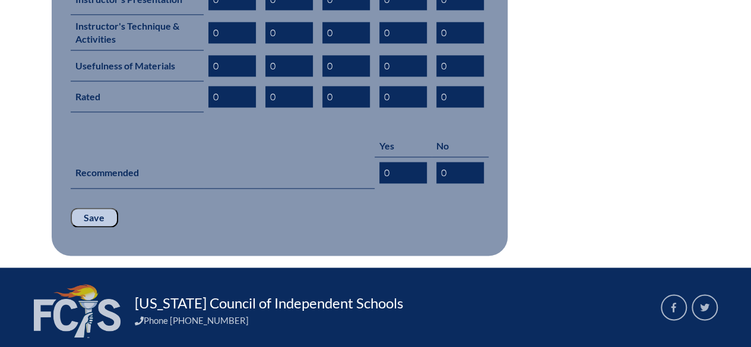
scroll to position [789, 0]
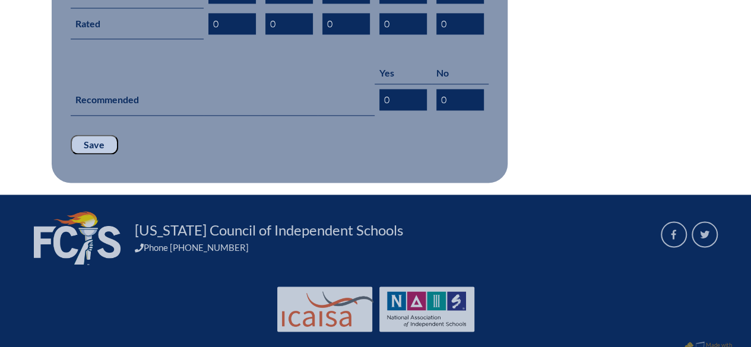
click at [94, 135] on input "Save" at bounding box center [95, 145] width 48 height 20
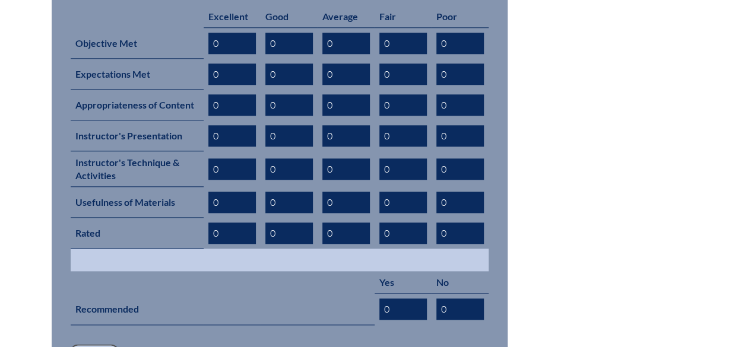
scroll to position [616, 0]
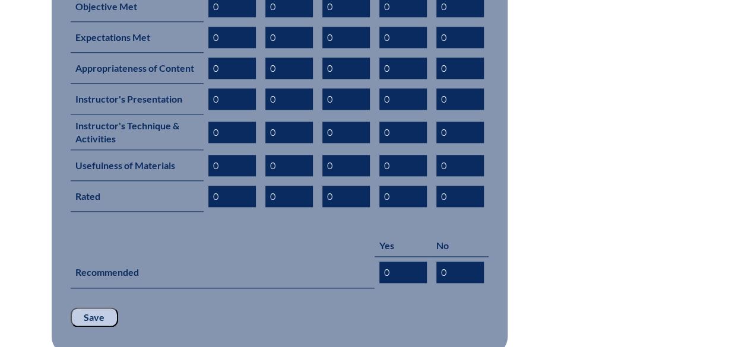
drag, startPoint x: 89, startPoint y: 305, endPoint x: 87, endPoint y: 293, distance: 11.5
click at [89, 308] on input "Save" at bounding box center [95, 318] width 48 height 20
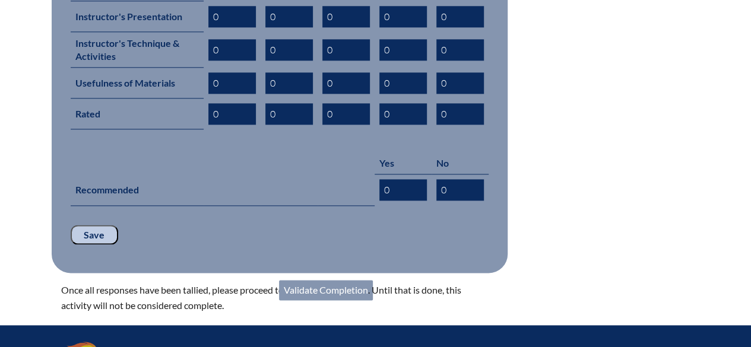
scroll to position [713, 0]
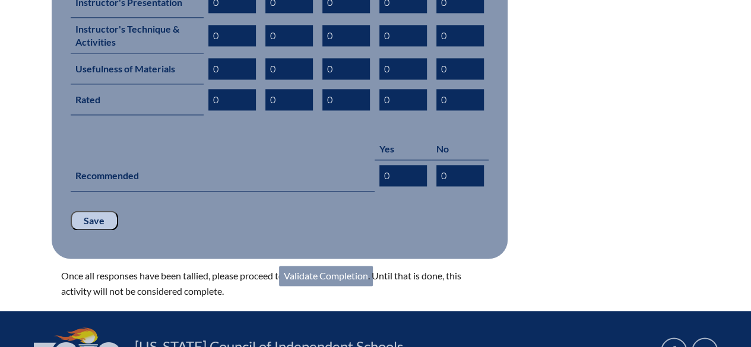
click at [349, 266] on link "Validate Completion" at bounding box center [326, 276] width 94 height 20
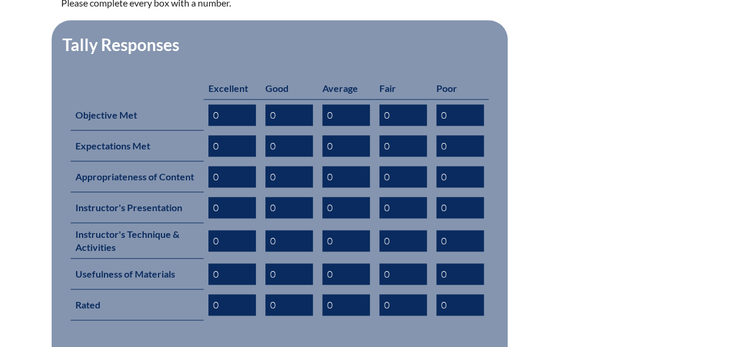
scroll to position [828, 0]
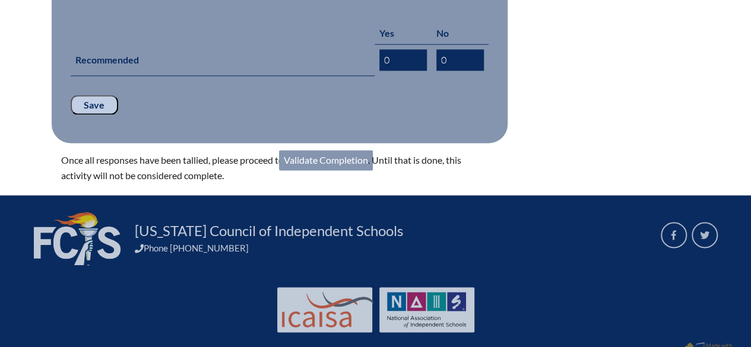
click at [334, 150] on link "Validate Completion" at bounding box center [326, 160] width 94 height 20
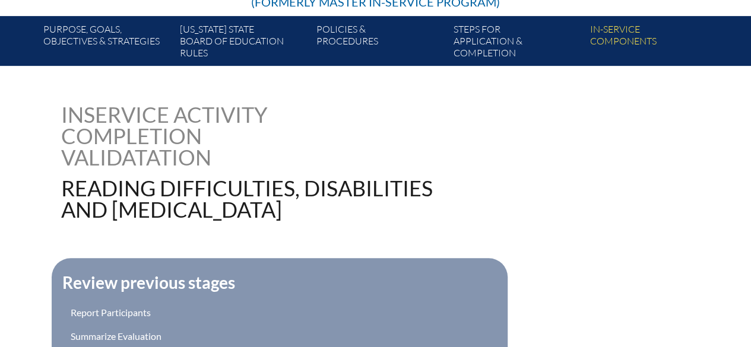
scroll to position [416, 0]
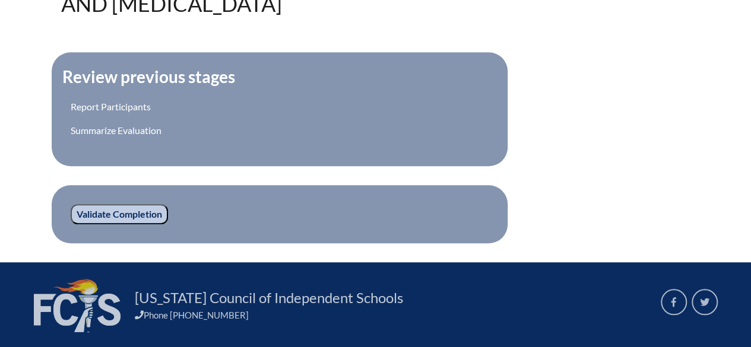
drag, startPoint x: 120, startPoint y: 220, endPoint x: 129, endPoint y: 212, distance: 12.6
click at [120, 220] on input "Validate Completion" at bounding box center [119, 214] width 97 height 20
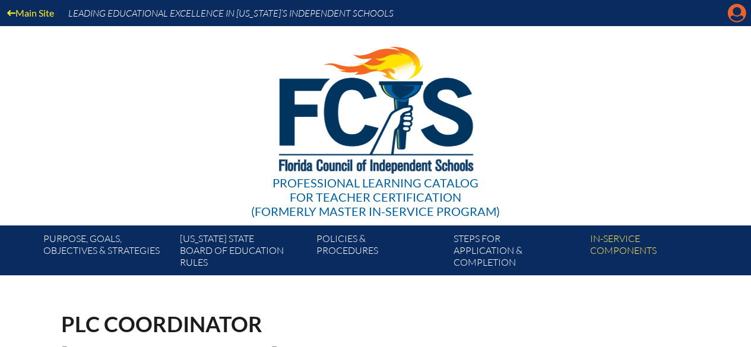
click at [730, 16] on icon at bounding box center [737, 13] width 18 height 18
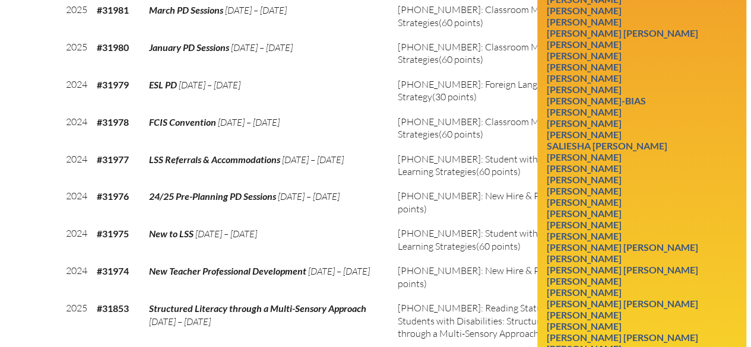
scroll to position [891, 0]
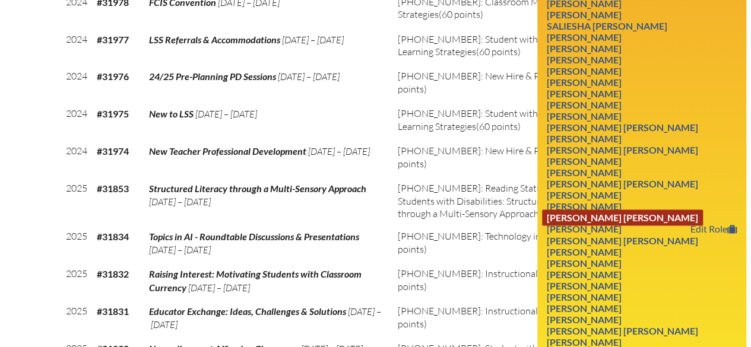
click at [646, 210] on link "Jonathan Christian Stalma" at bounding box center [622, 218] width 161 height 16
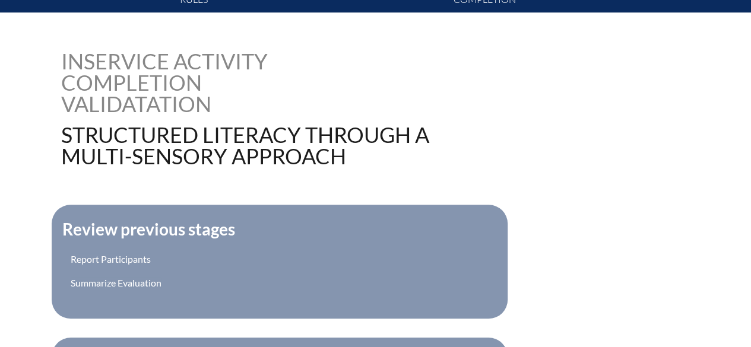
scroll to position [416, 0]
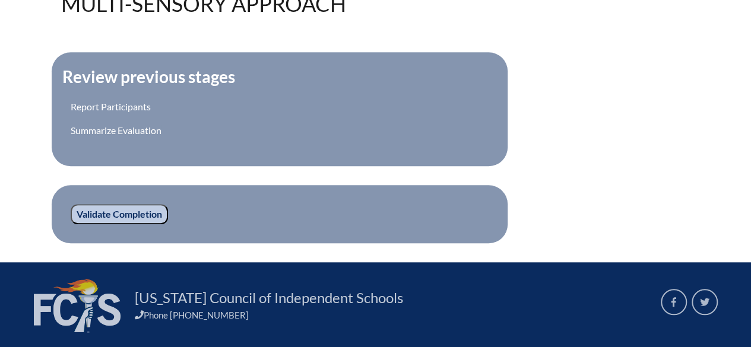
click at [146, 213] on input "Validate Completion" at bounding box center [119, 214] width 97 height 20
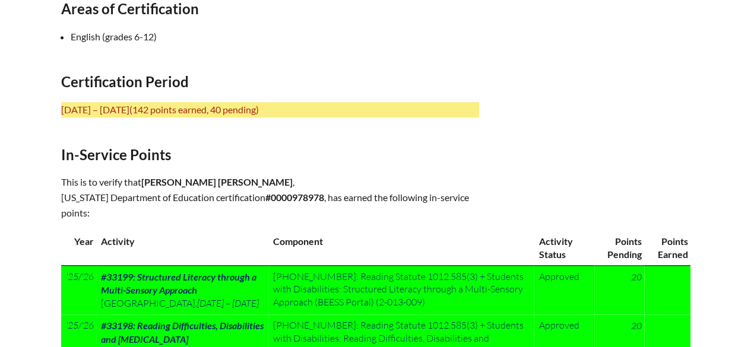
scroll to position [475, 0]
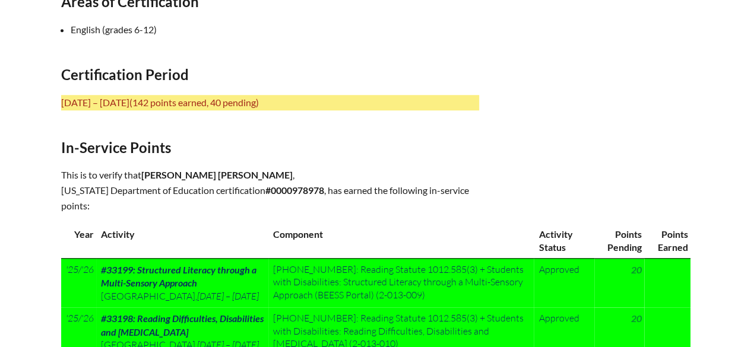
click at [290, 185] on b "#0000978978" at bounding box center [294, 190] width 59 height 11
click at [279, 187] on p "This is to verify that [PERSON_NAME] [PERSON_NAME] , [US_STATE] Department of E…" at bounding box center [270, 190] width 418 height 46
copy b "#0000978978"
drag, startPoint x: 253, startPoint y: 165, endPoint x: 312, endPoint y: 170, distance: 59.0
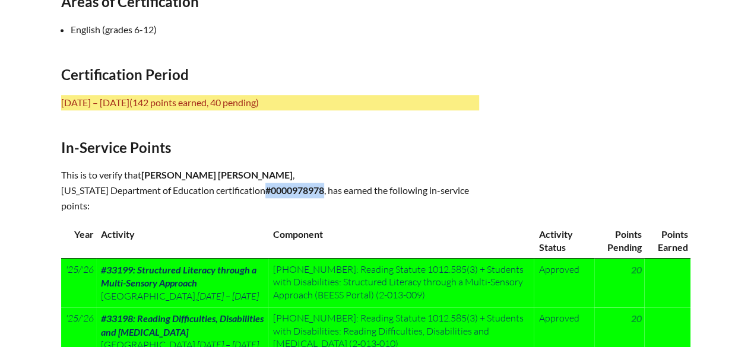
click at [312, 170] on p "This is to verify that [PERSON_NAME] [PERSON_NAME] , [US_STATE] Department of E…" at bounding box center [270, 190] width 418 height 46
